Goal: Information Seeking & Learning: Understand process/instructions

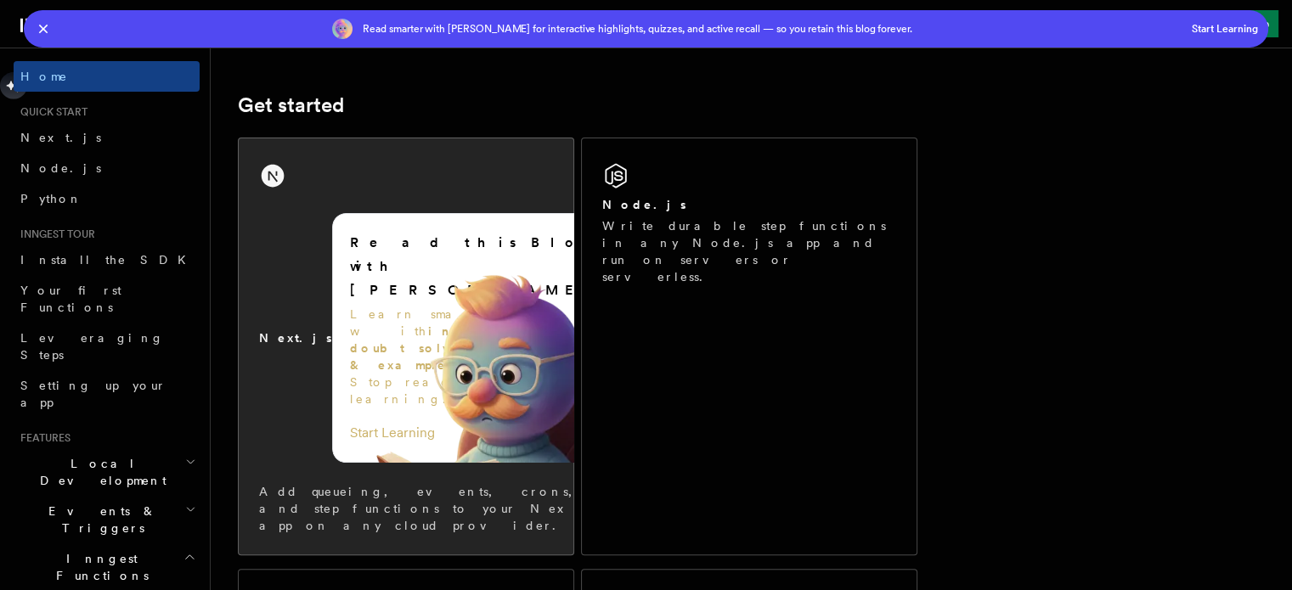
click at [332, 223] on div "Read this Blog with Leeco AI Learn smarter with interactive doubt solving, quiz…" at bounding box center [477, 338] width 290 height 250
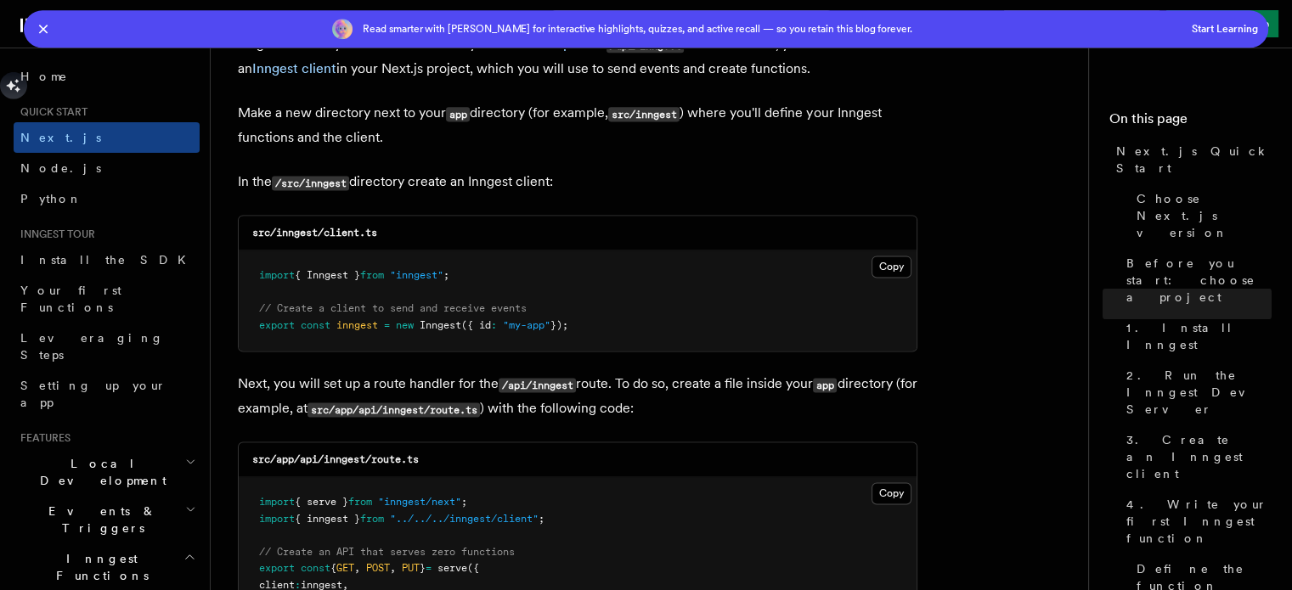
scroll to position [2416, 0]
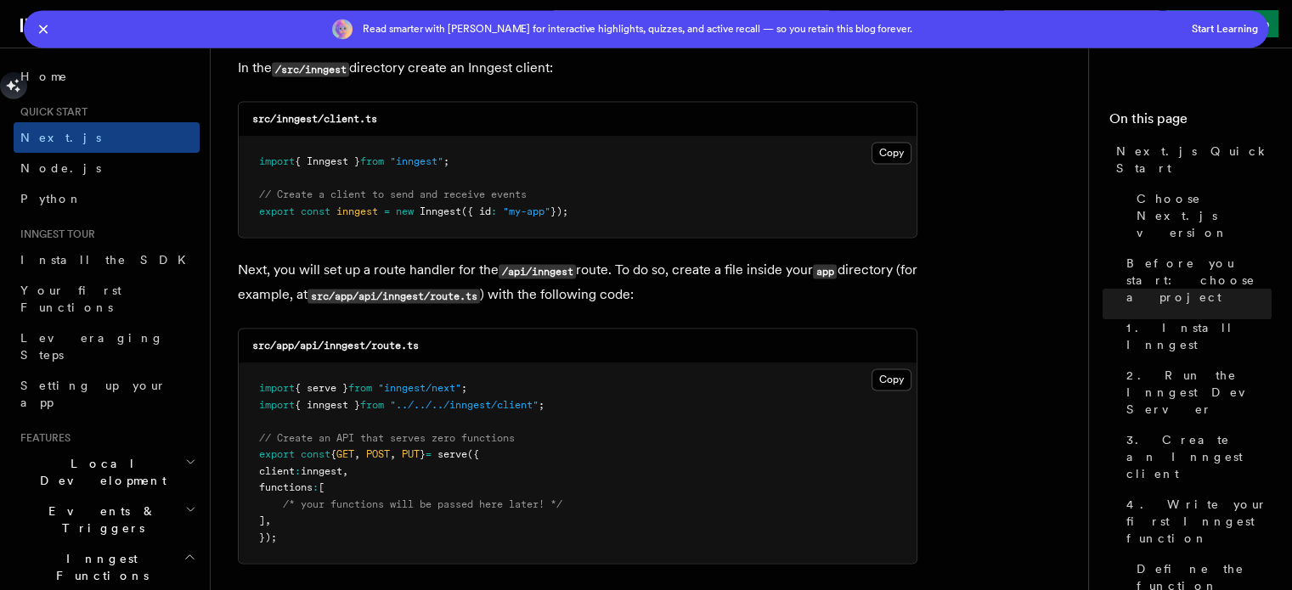
drag, startPoint x: 342, startPoint y: 301, endPoint x: 235, endPoint y: 380, distance: 133.0
drag, startPoint x: 235, startPoint y: 380, endPoint x: 691, endPoint y: 456, distance: 462.5
click at [697, 458] on pre "import { serve } from "inngest/next" ; import { inngest } from "../../../innges…" at bounding box center [578, 464] width 678 height 200
click at [894, 372] on button "Copy Copied" at bounding box center [892, 380] width 40 height 22
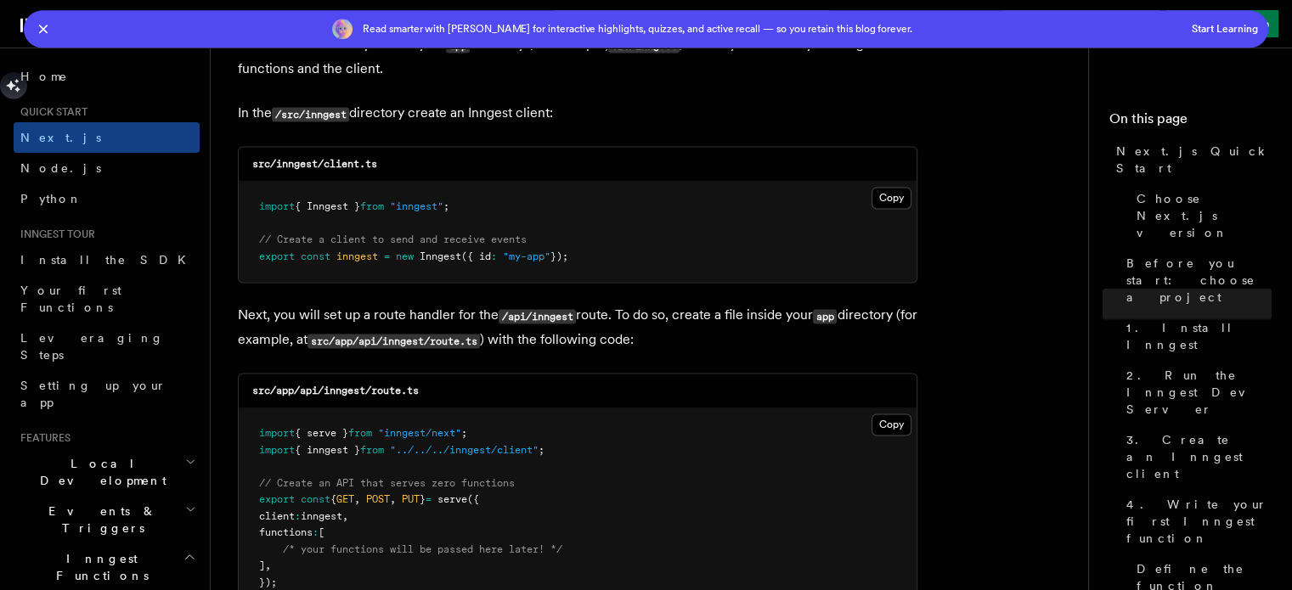
scroll to position [2598, 0]
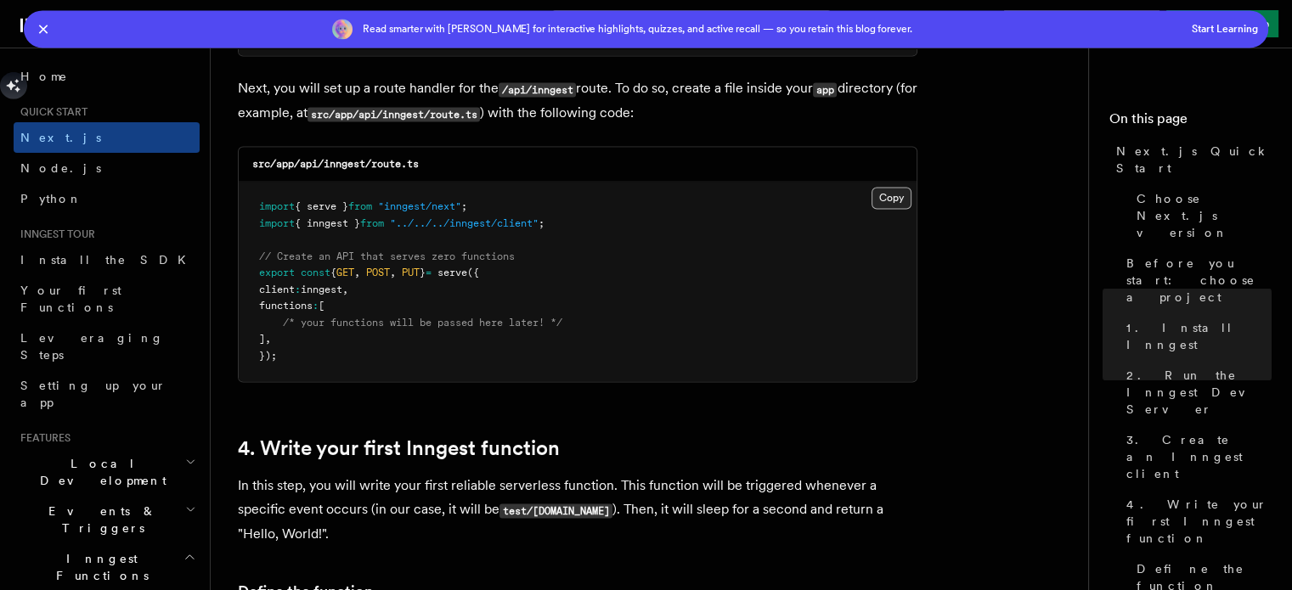
click at [887, 187] on button "Copy Copied" at bounding box center [892, 198] width 40 height 22
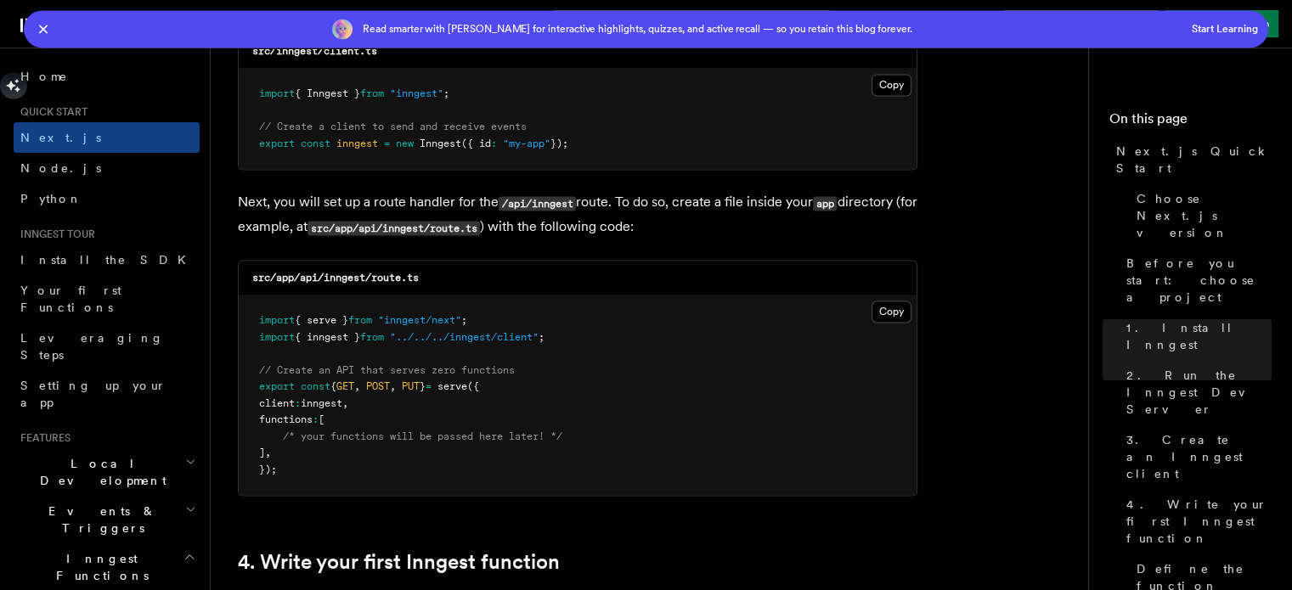
scroll to position [2371, 0]
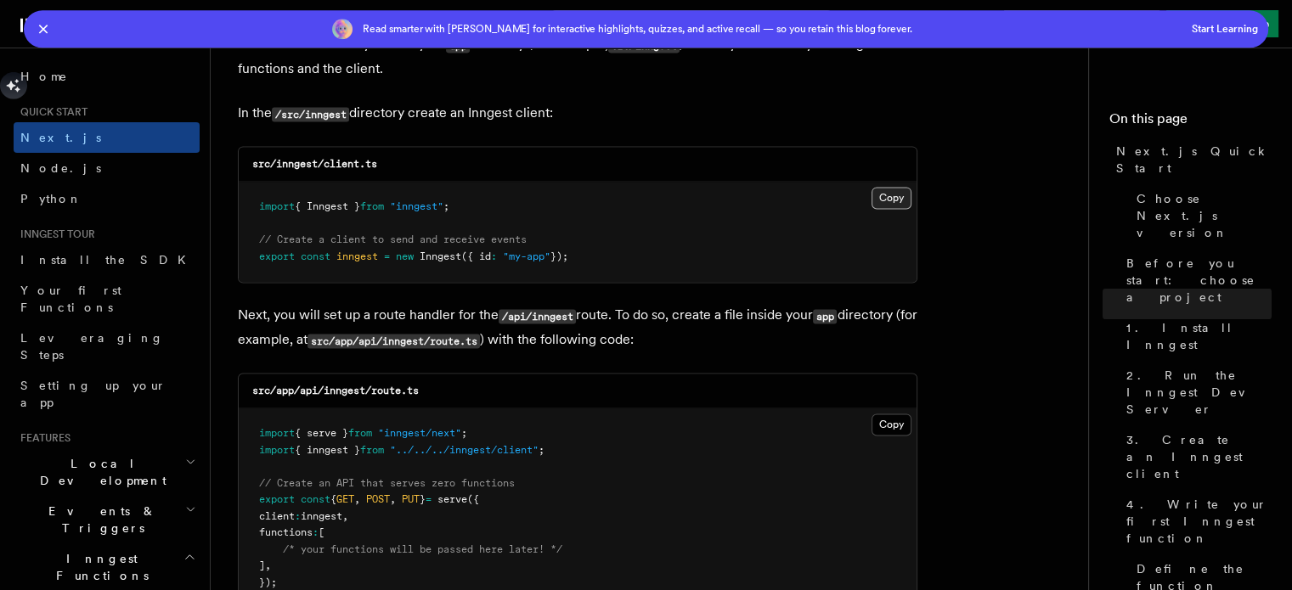
click at [896, 187] on button "Copy Copied" at bounding box center [892, 198] width 40 height 22
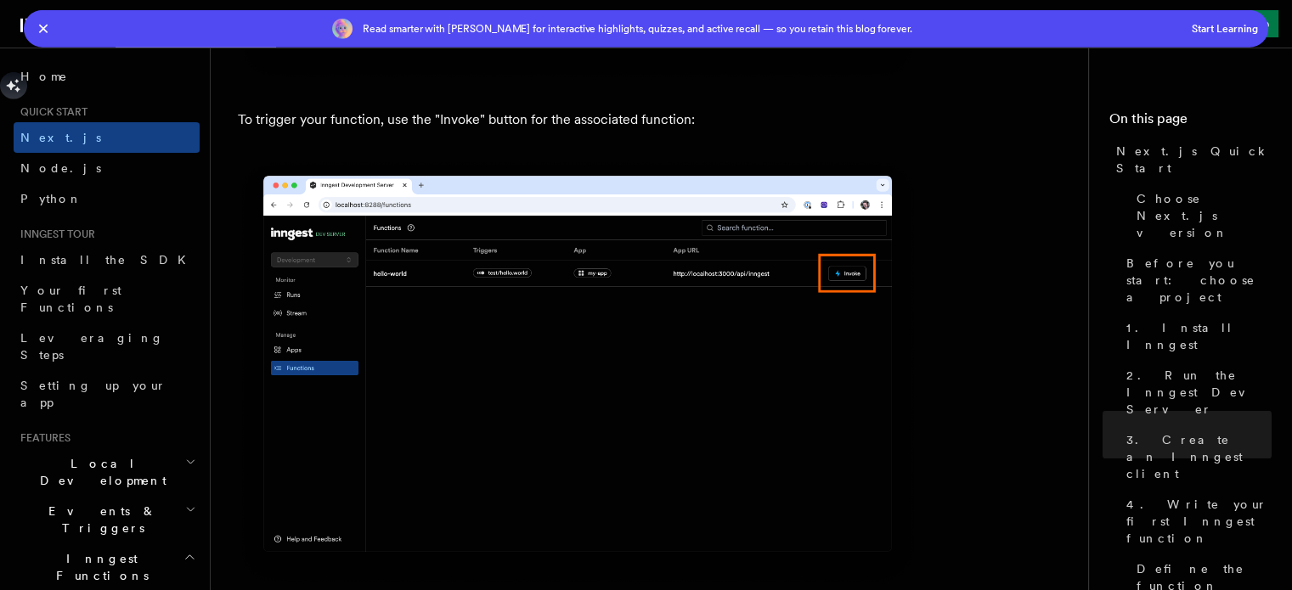
scroll to position [5119, 0]
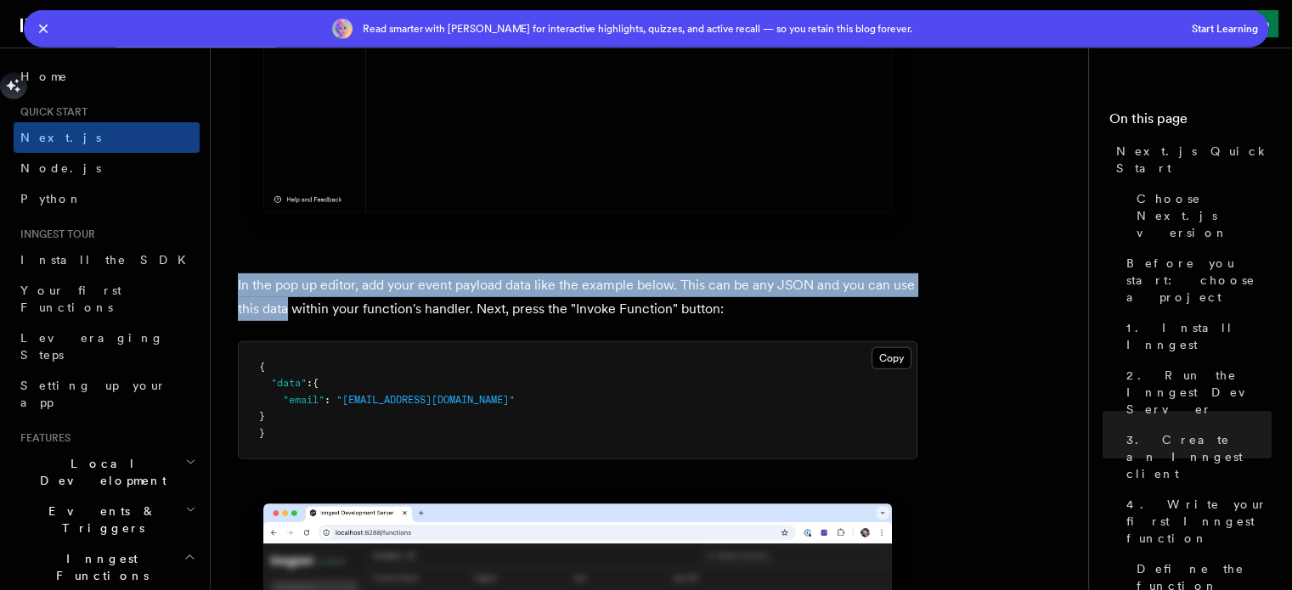
drag, startPoint x: 226, startPoint y: 263, endPoint x: 287, endPoint y: 293, distance: 68.0
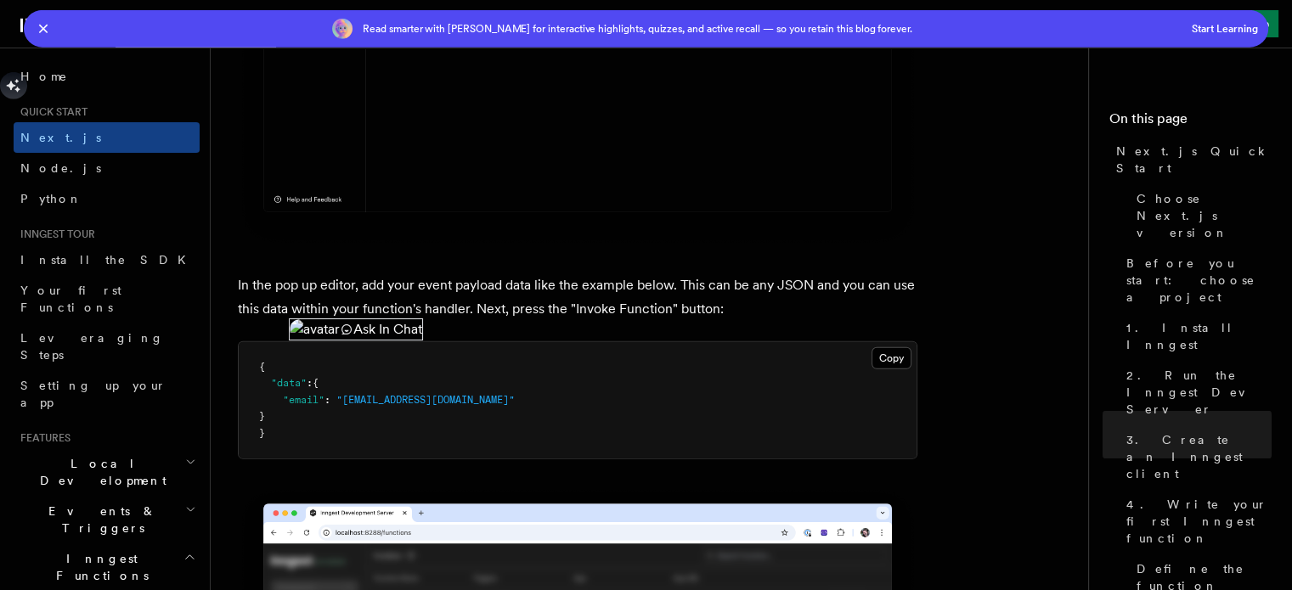
click at [536, 299] on p "In the pop up editor, add your event payload data like the example below. This …" at bounding box center [578, 298] width 680 height 48
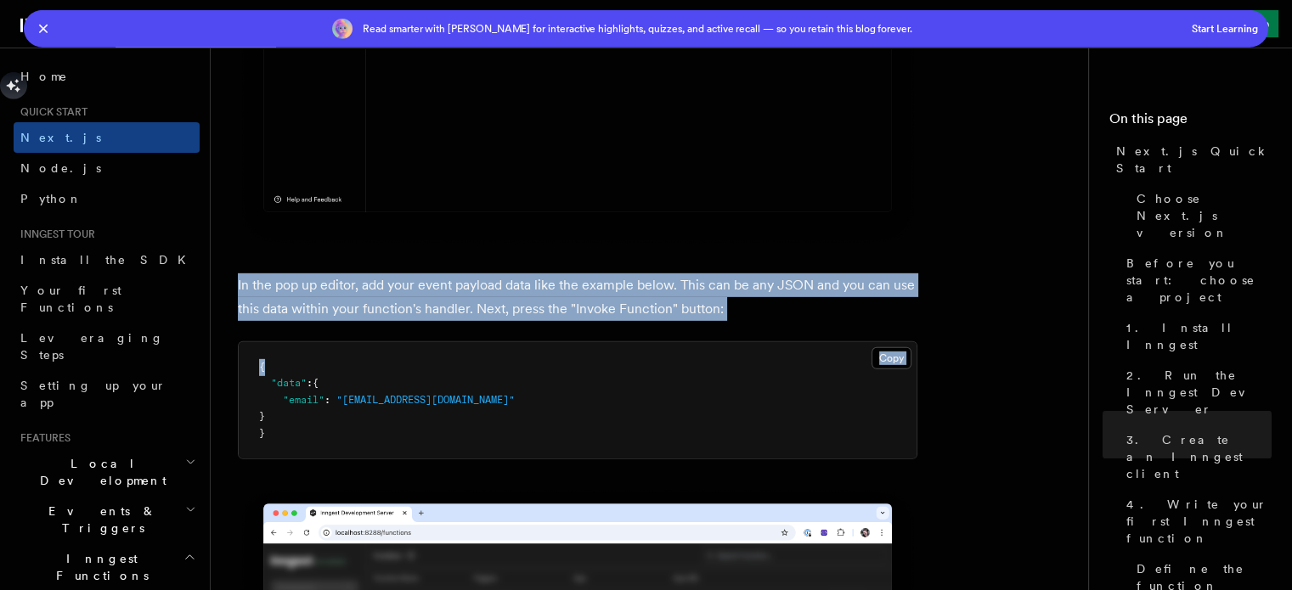
drag, startPoint x: 237, startPoint y: 268, endPoint x: 730, endPoint y: 312, distance: 494.6
click at [700, 295] on p "In the pop up editor, add your event payload data like the example below. This …" at bounding box center [578, 298] width 680 height 48
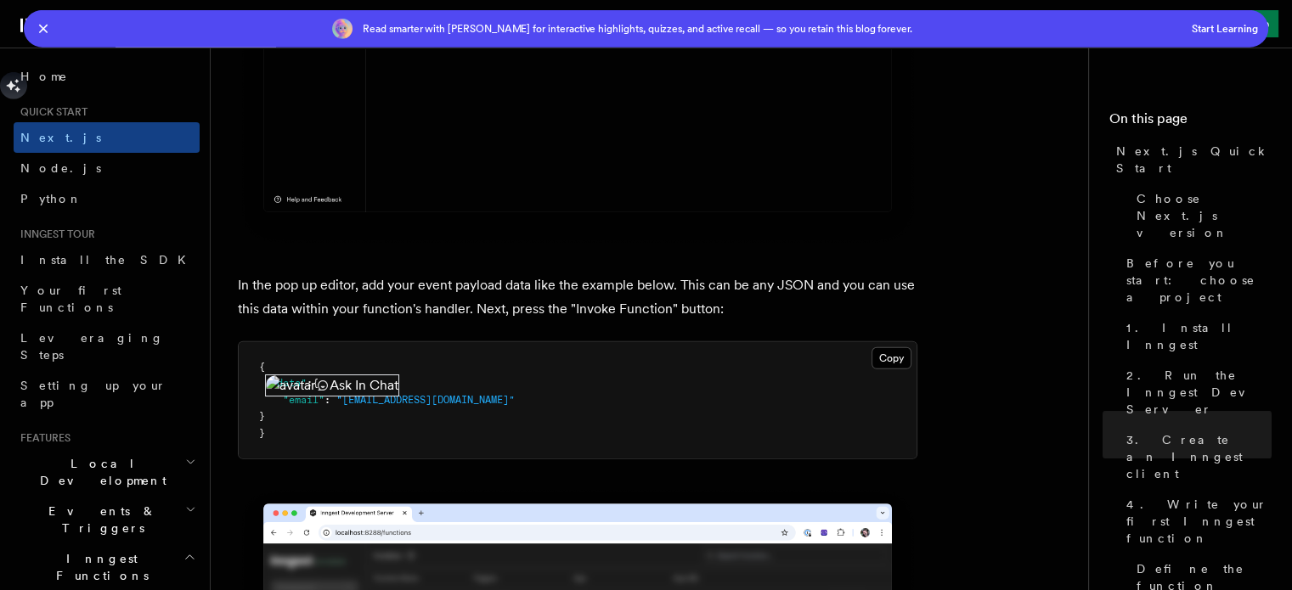
click at [357, 349] on pre "{ "data" : { "email" : "[EMAIL_ADDRESS][DOMAIN_NAME]" } }" at bounding box center [578, 400] width 678 height 117
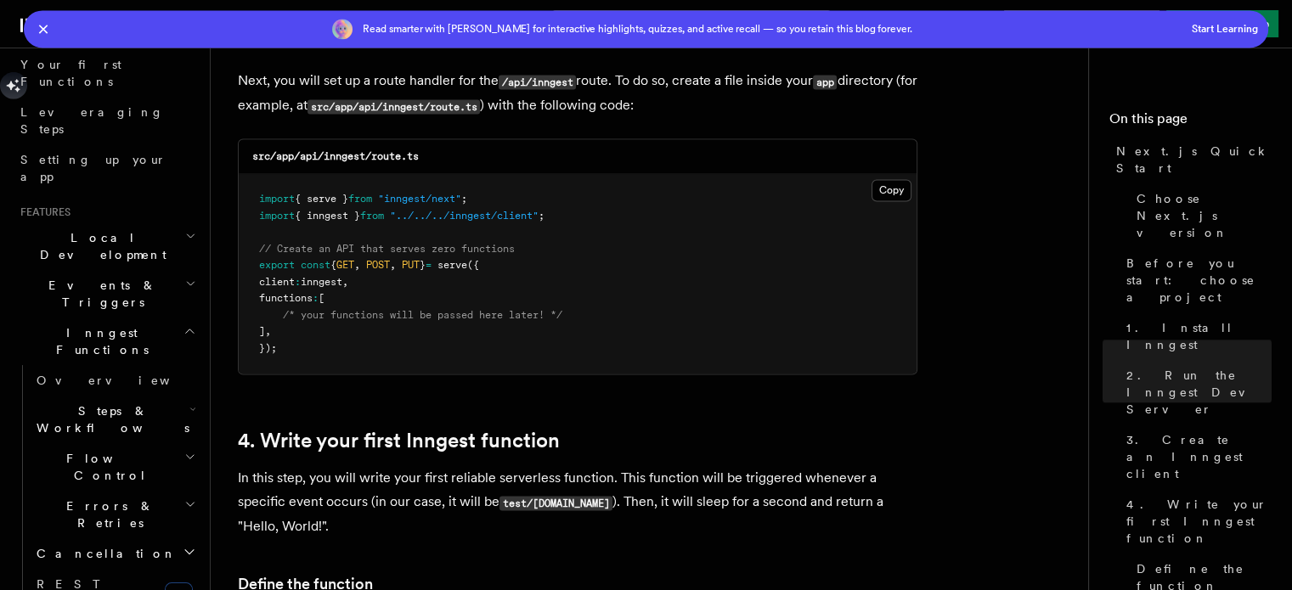
scroll to position [0, 0]
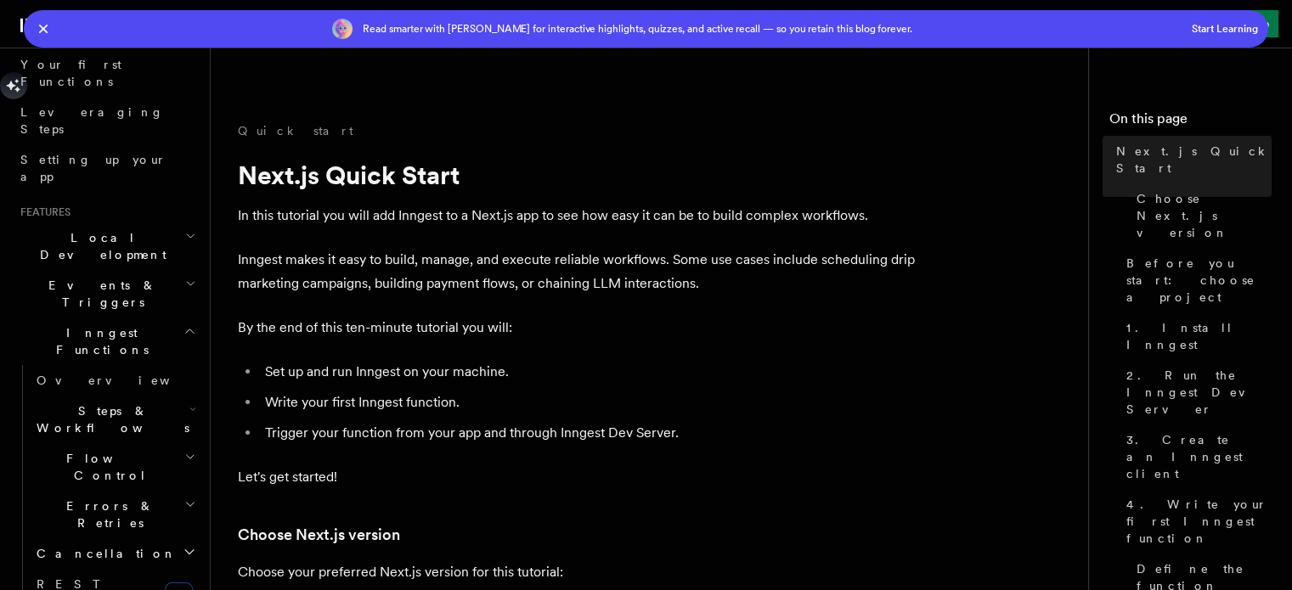
click at [45, 25] on icon "button" at bounding box center [43, 29] width 19 height 19
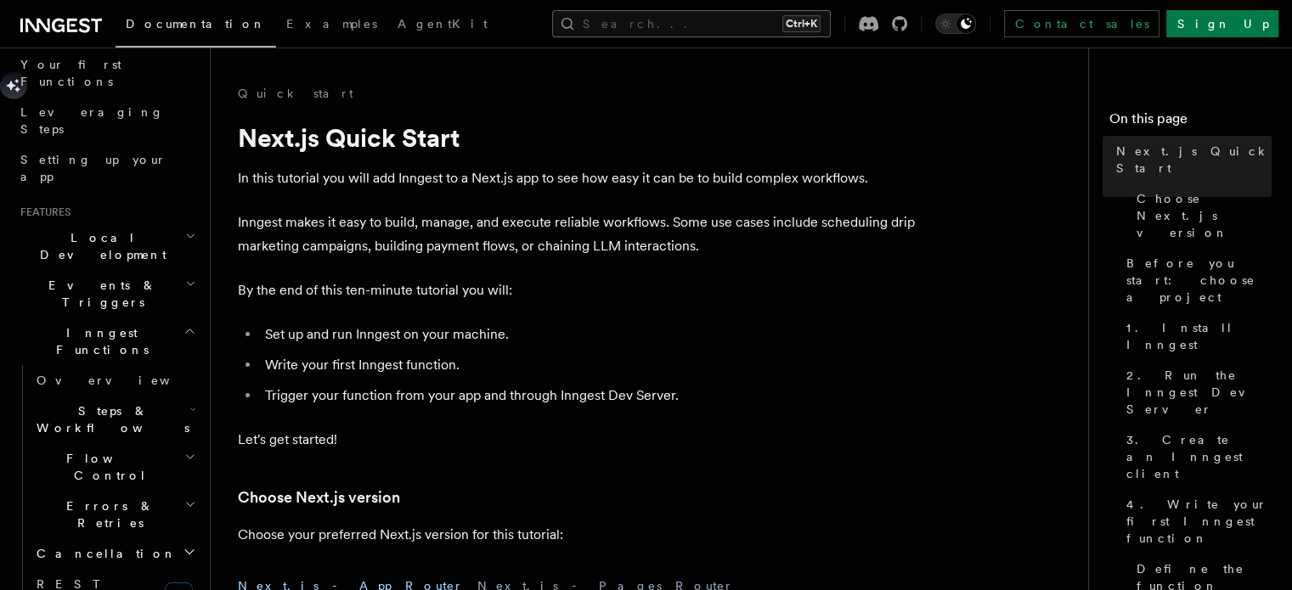
click at [787, 10] on button "Search... Ctrl+K" at bounding box center [691, 23] width 279 height 27
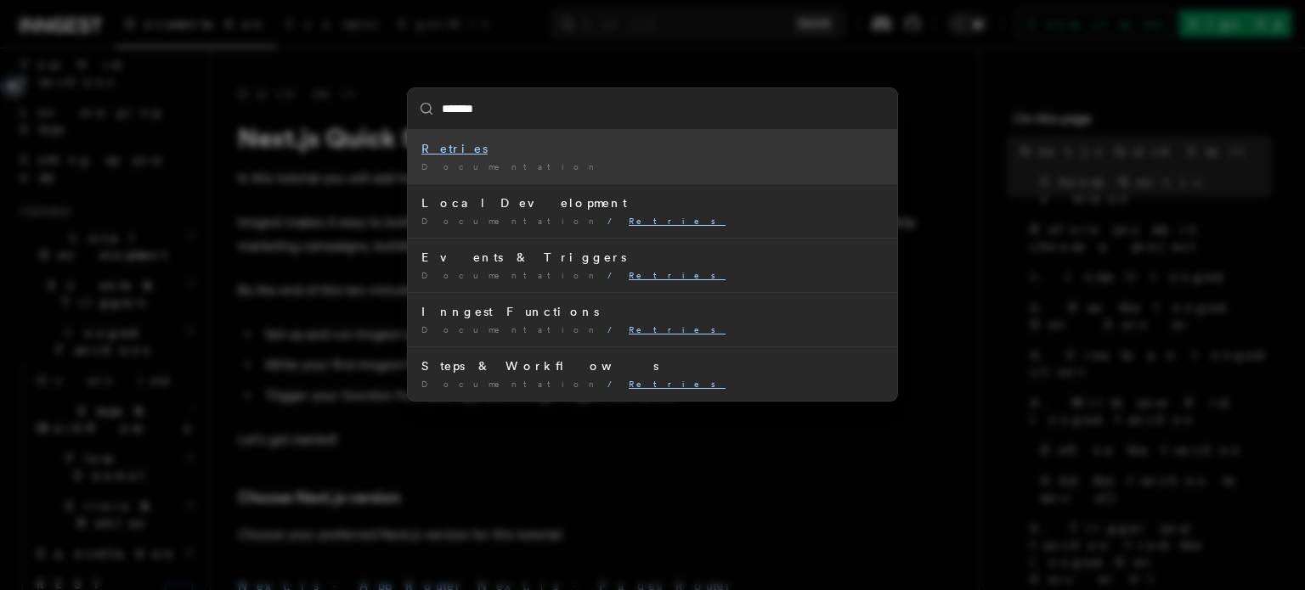
type input "********"
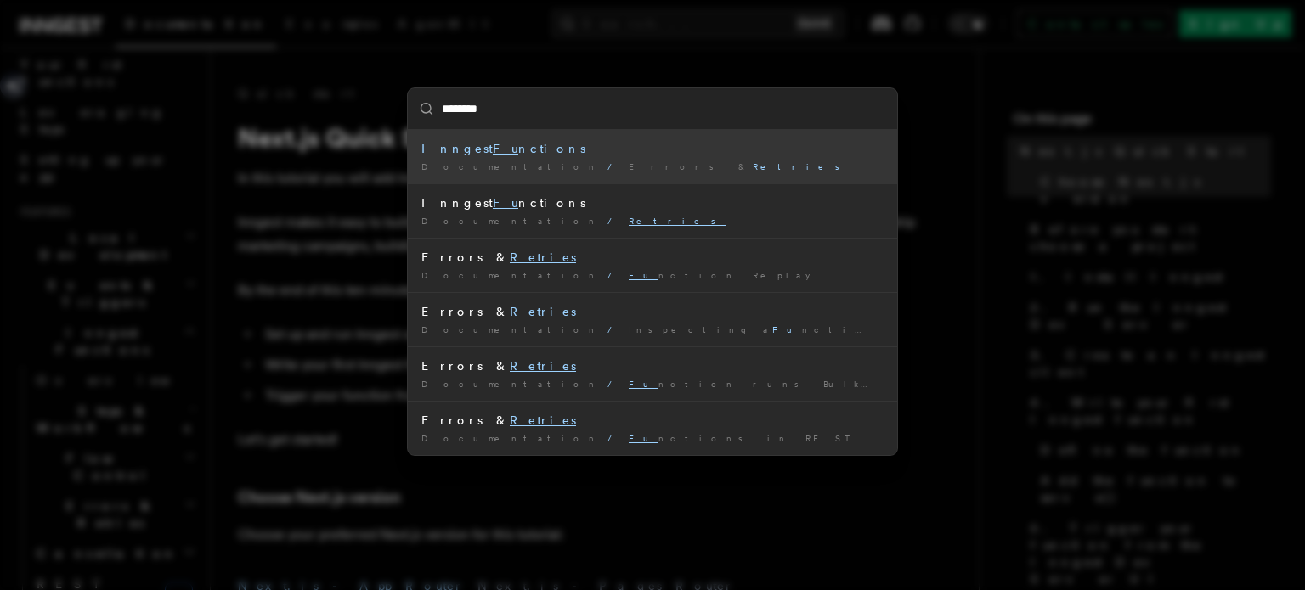
click at [489, 149] on div "Inngest Fu nctions" at bounding box center [652, 148] width 462 height 17
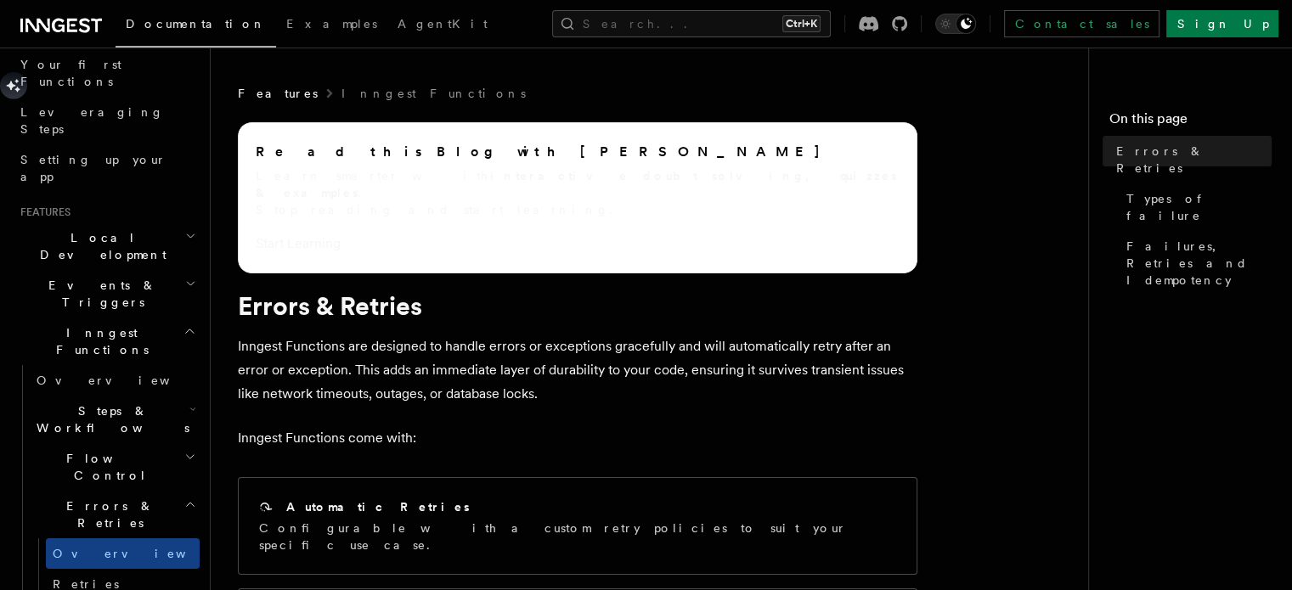
scroll to position [113, 0]
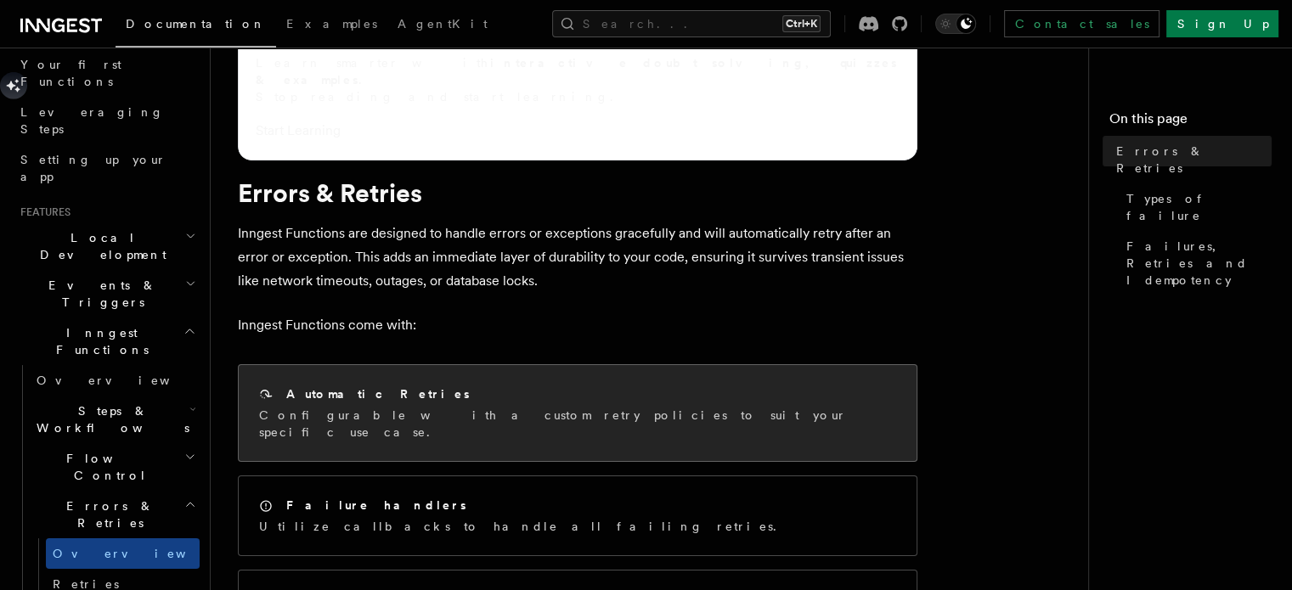
click at [312, 407] on p "Configurable with a custom retry policies to suit your specific use case." at bounding box center [577, 424] width 637 height 34
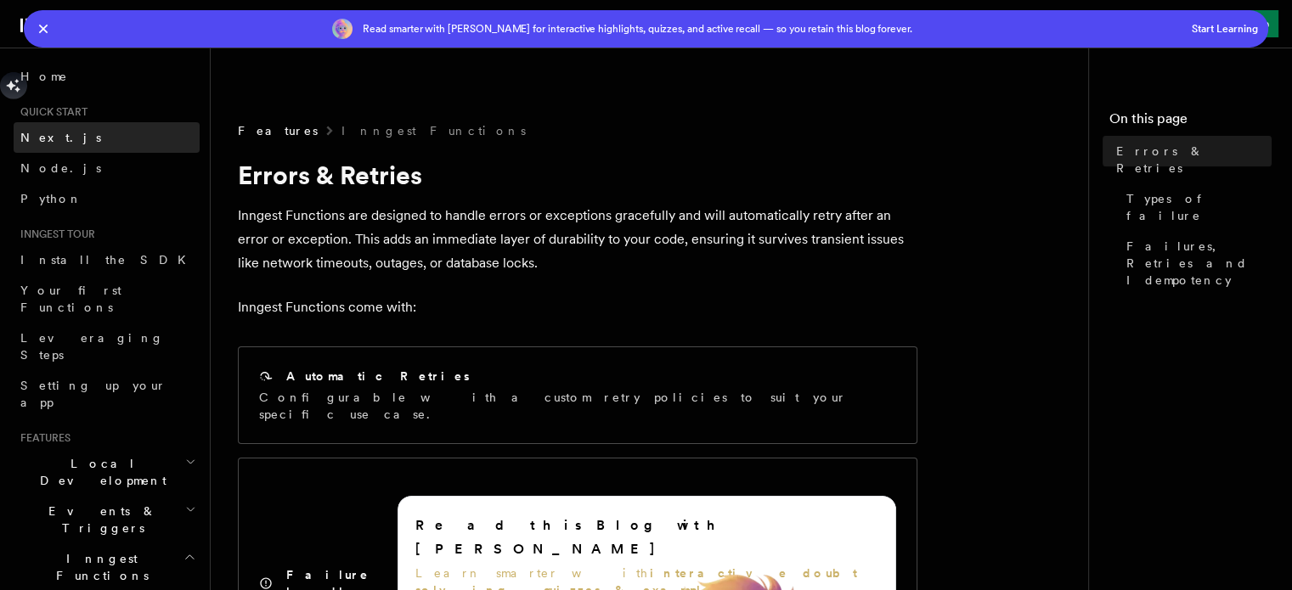
click at [111, 138] on link "Next.js" at bounding box center [107, 137] width 186 height 31
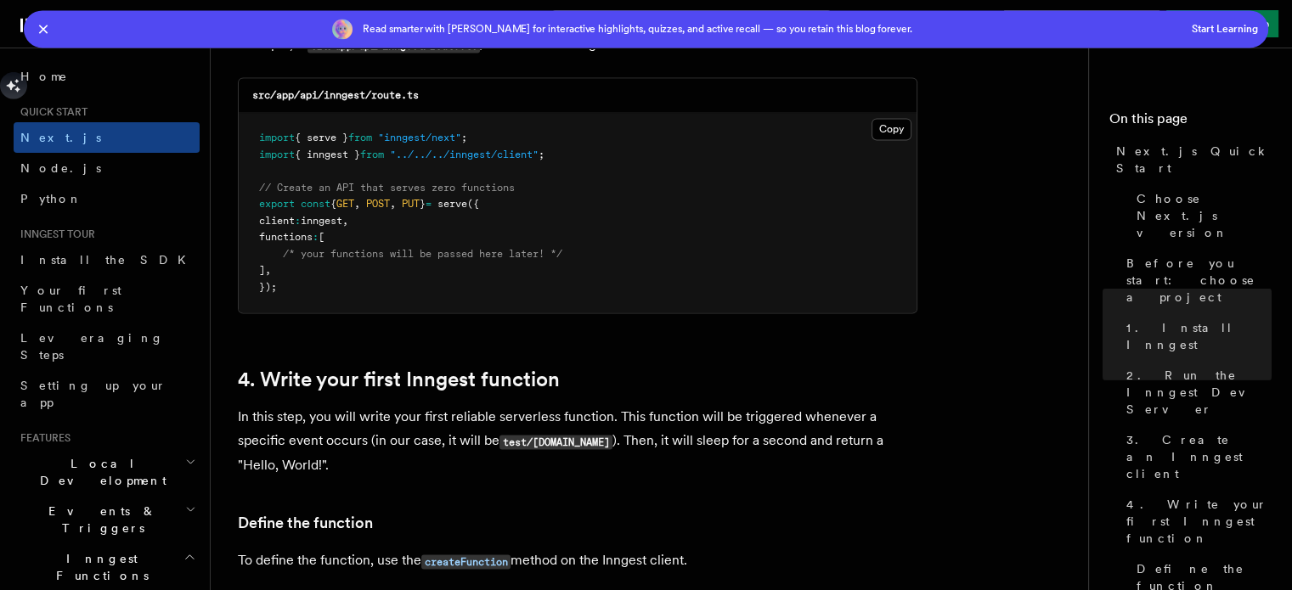
scroll to position [2718, 0]
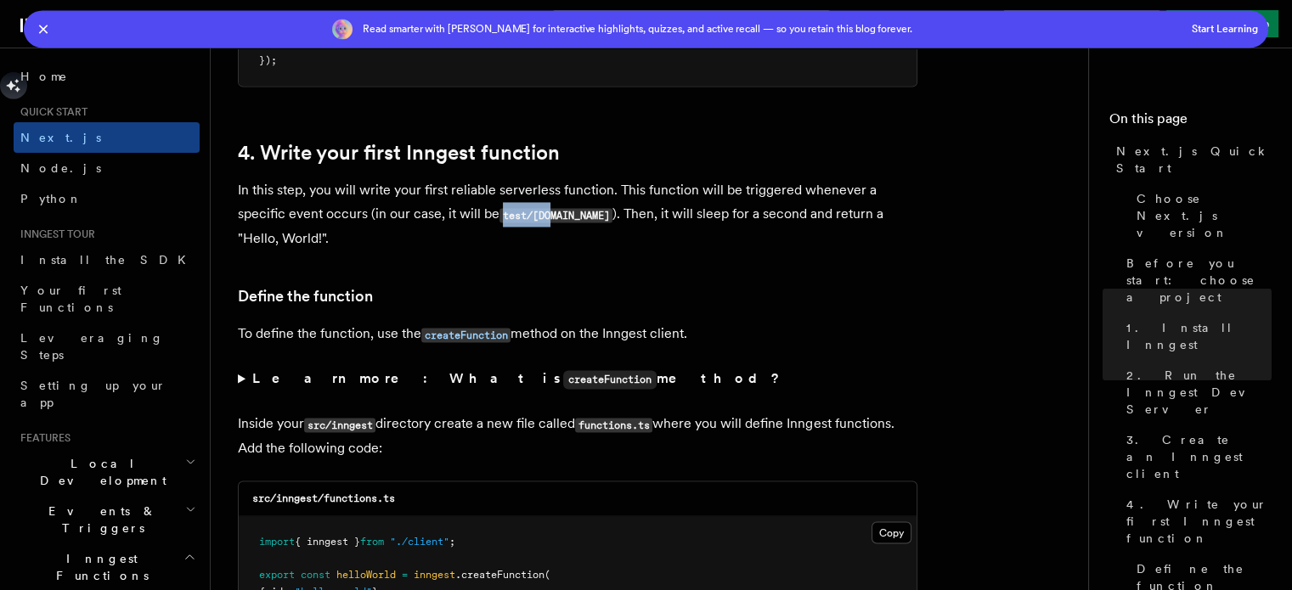
drag, startPoint x: 500, startPoint y: 220, endPoint x: 553, endPoint y: 221, distance: 52.7
click at [553, 221] on code "test/[DOMAIN_NAME]" at bounding box center [555, 215] width 113 height 14
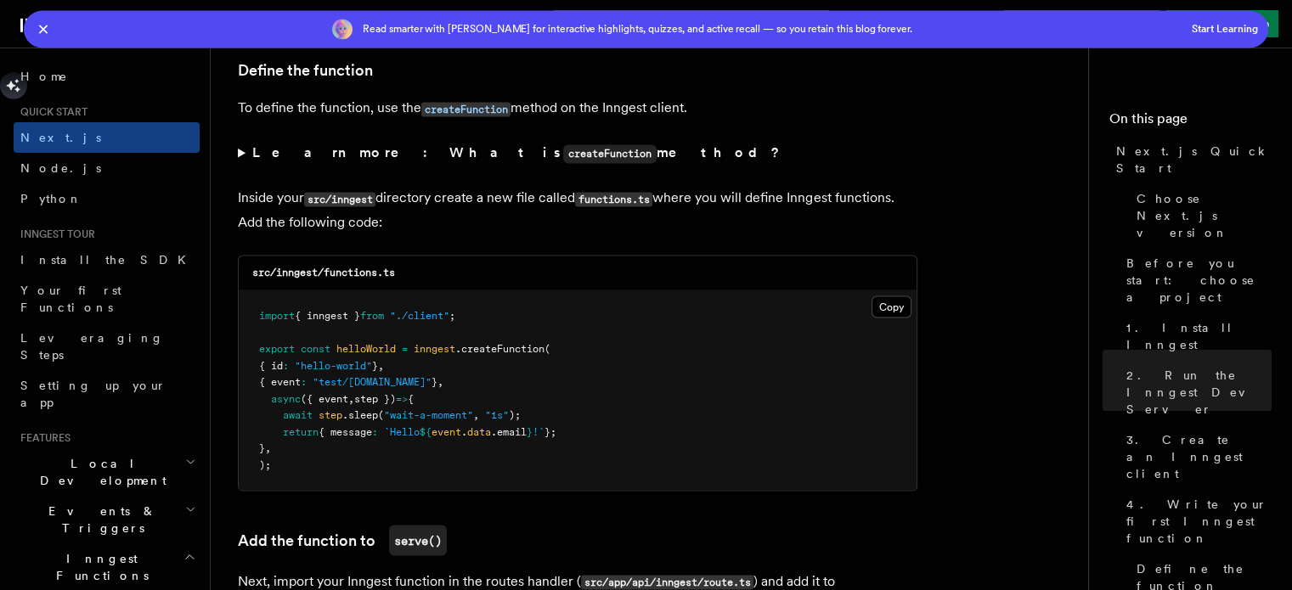
drag, startPoint x: 236, startPoint y: 113, endPoint x: 681, endPoint y: 121, distance: 445.2
click at [787, 114] on p "To define the function, use the createFunction method on the Inngest client." at bounding box center [578, 108] width 680 height 25
click at [895, 317] on button "Copy Copied" at bounding box center [892, 307] width 40 height 22
click at [884, 305] on button "Copy Copied" at bounding box center [892, 307] width 40 height 22
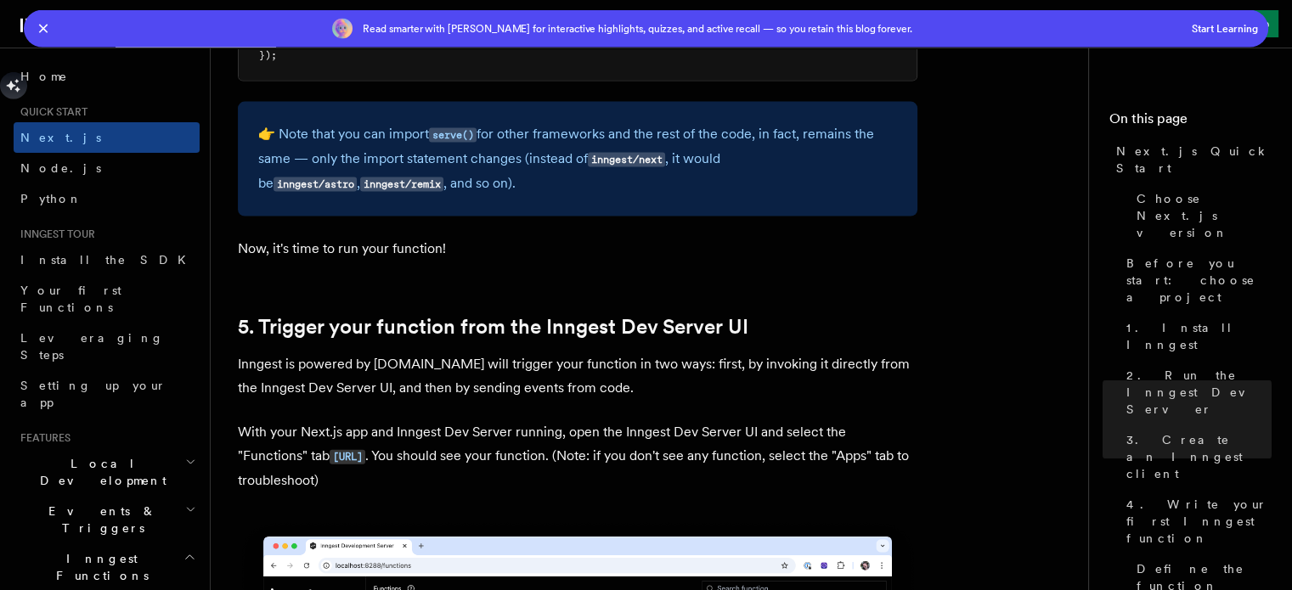
scroll to position [3963, 0]
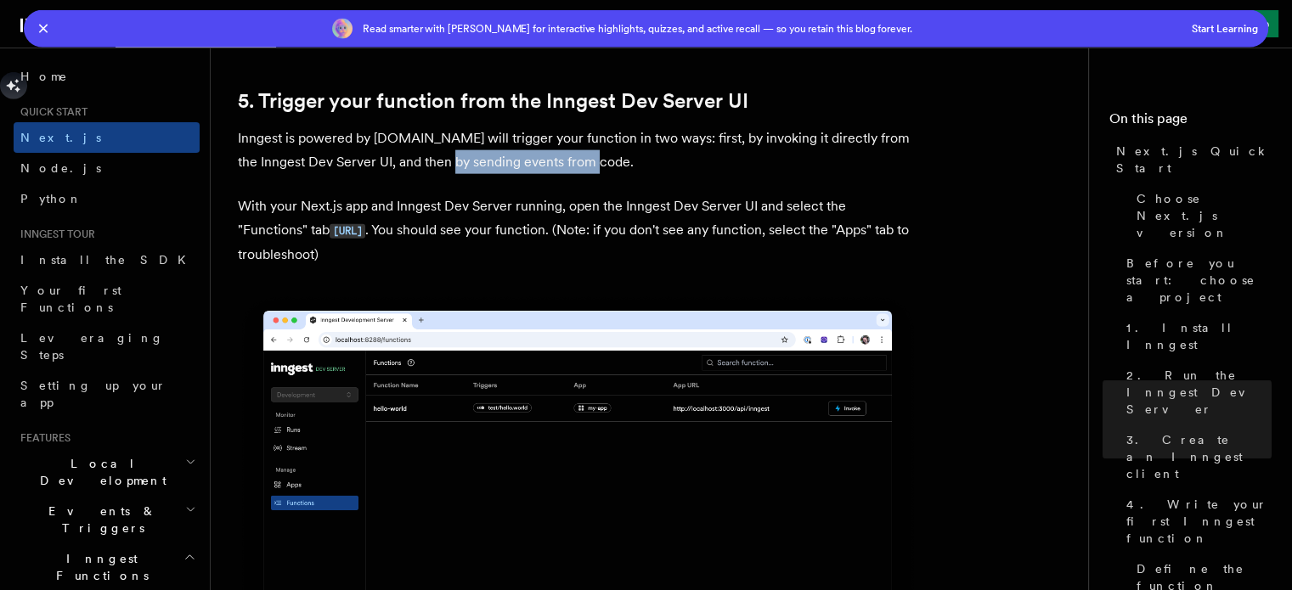
drag, startPoint x: 596, startPoint y: 173, endPoint x: 448, endPoint y: 159, distance: 148.5
click at [448, 159] on p "Inngest is powered by [DOMAIN_NAME] will trigger your function in two ways: fir…" at bounding box center [578, 151] width 680 height 48
click at [853, 173] on p "Inngest is powered by [DOMAIN_NAME] will trigger your function in two ways: fir…" at bounding box center [578, 151] width 680 height 48
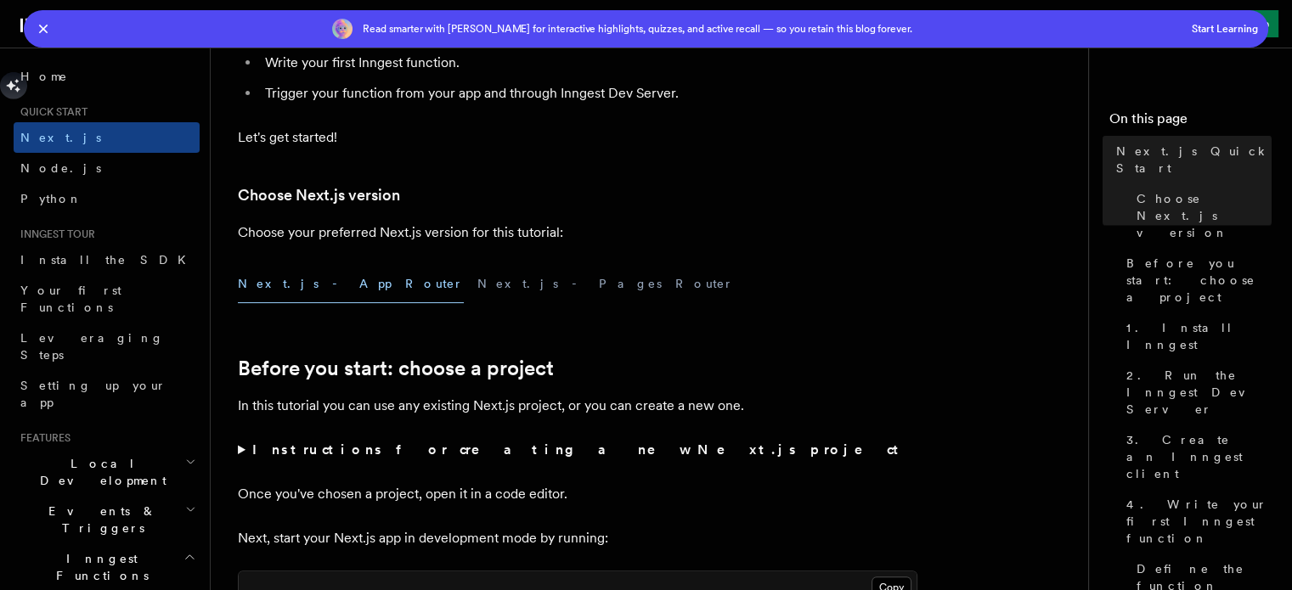
scroll to position [680, 0]
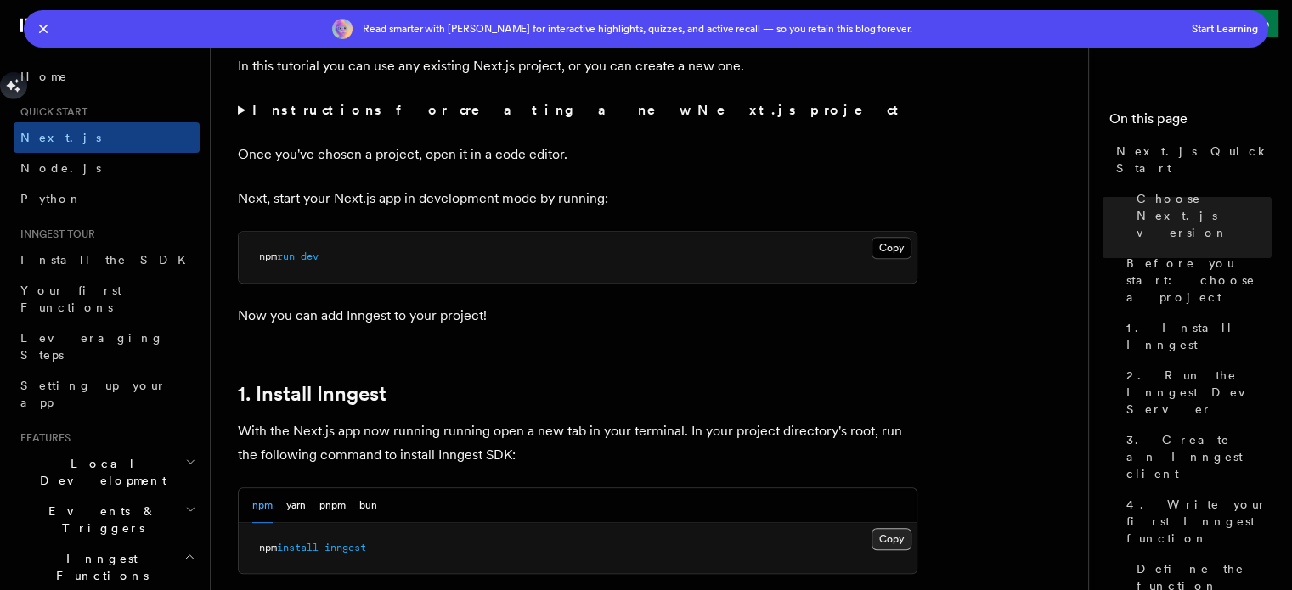
click at [889, 536] on button "Copy Copied" at bounding box center [892, 539] width 40 height 22
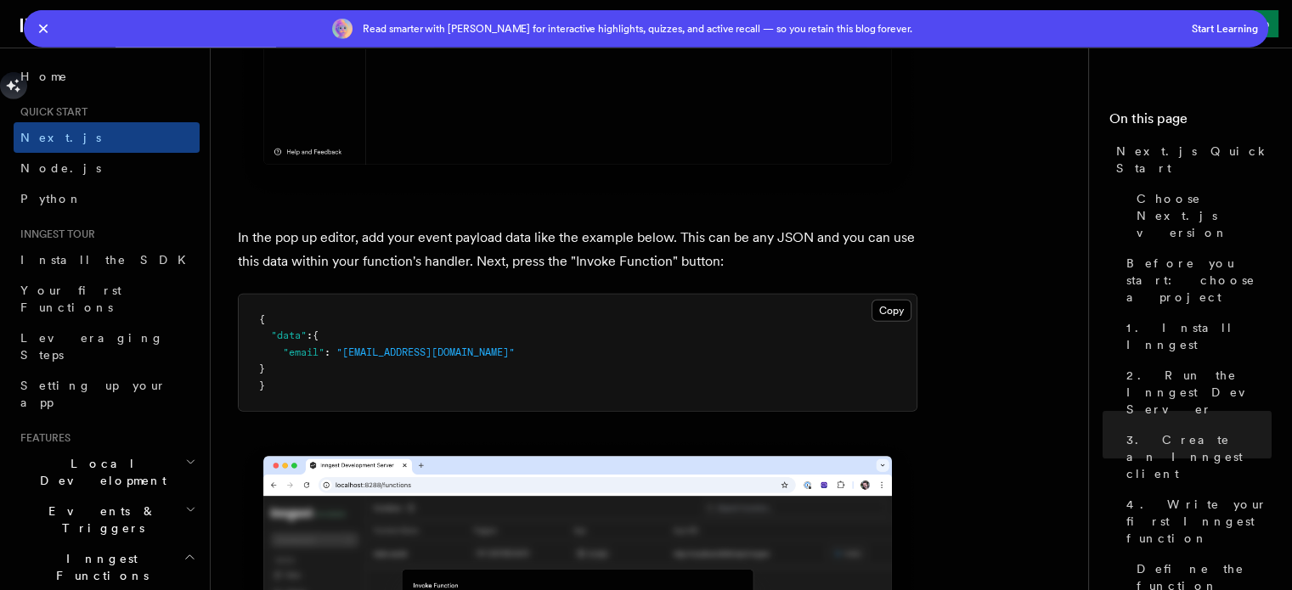
scroll to position [5013, 0]
